Goal: Navigation & Orientation: Find specific page/section

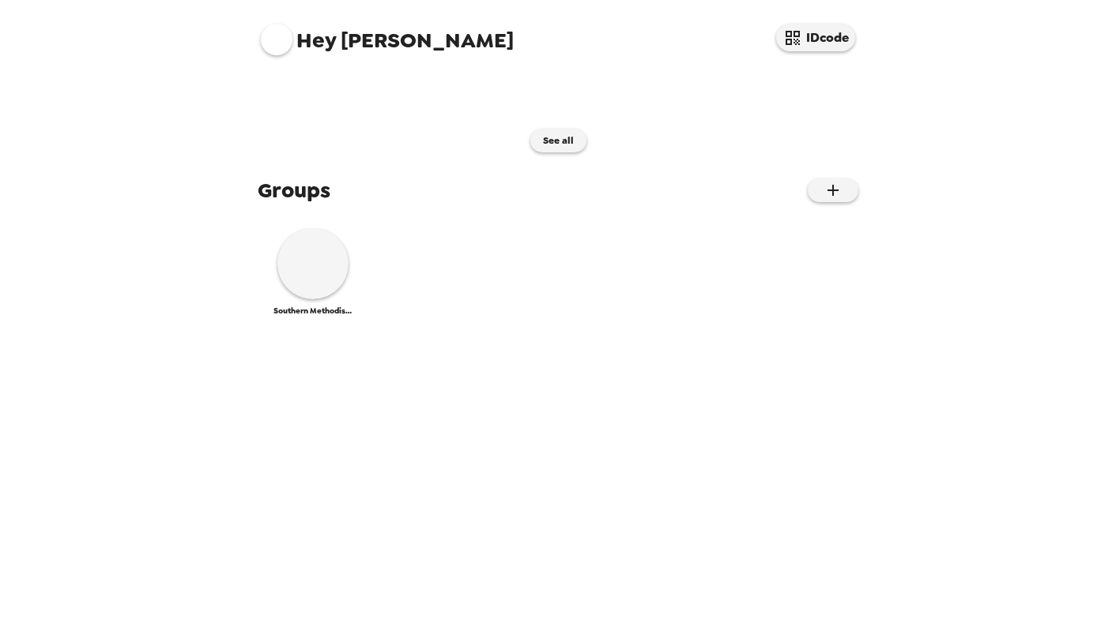
scroll to position [691, 0]
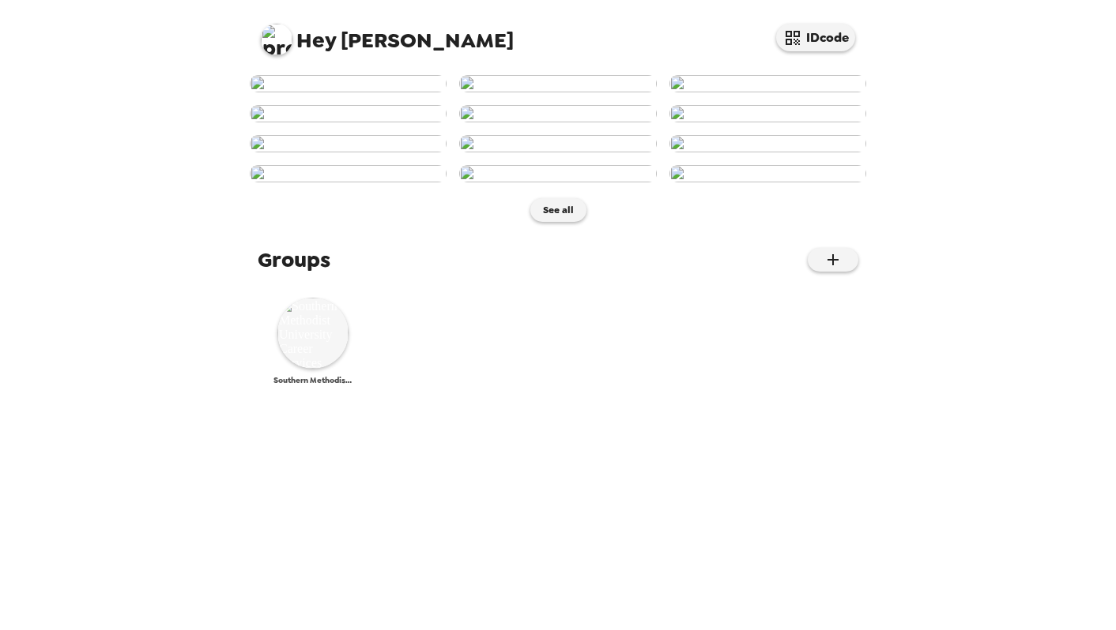
click at [322, 369] on img at bounding box center [312, 333] width 71 height 71
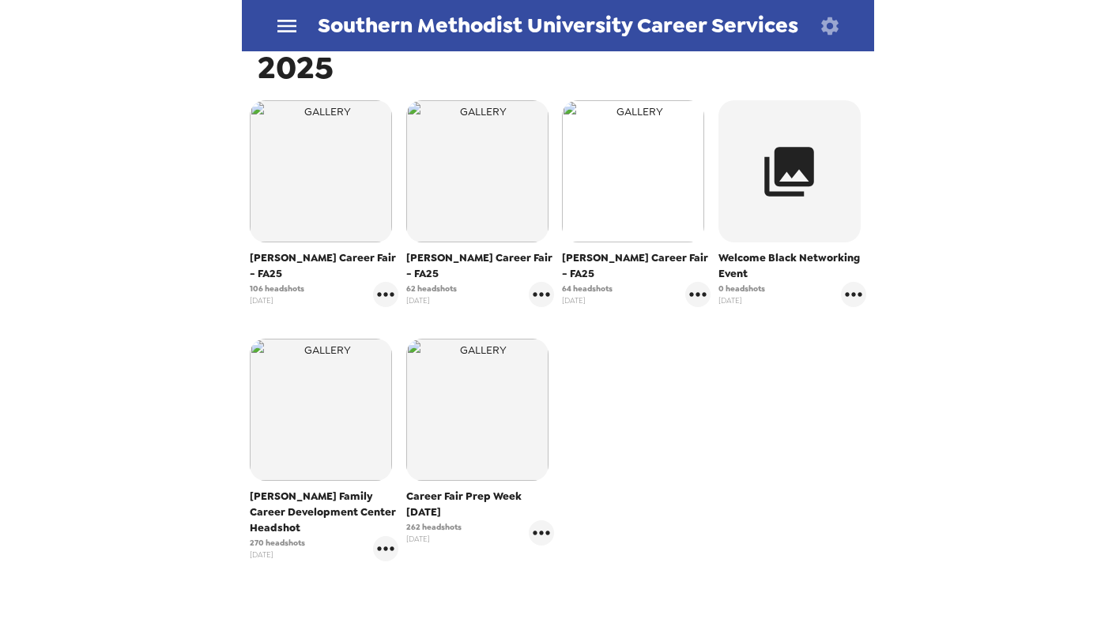
scroll to position [377, 0]
